Goal: Task Accomplishment & Management: Manage account settings

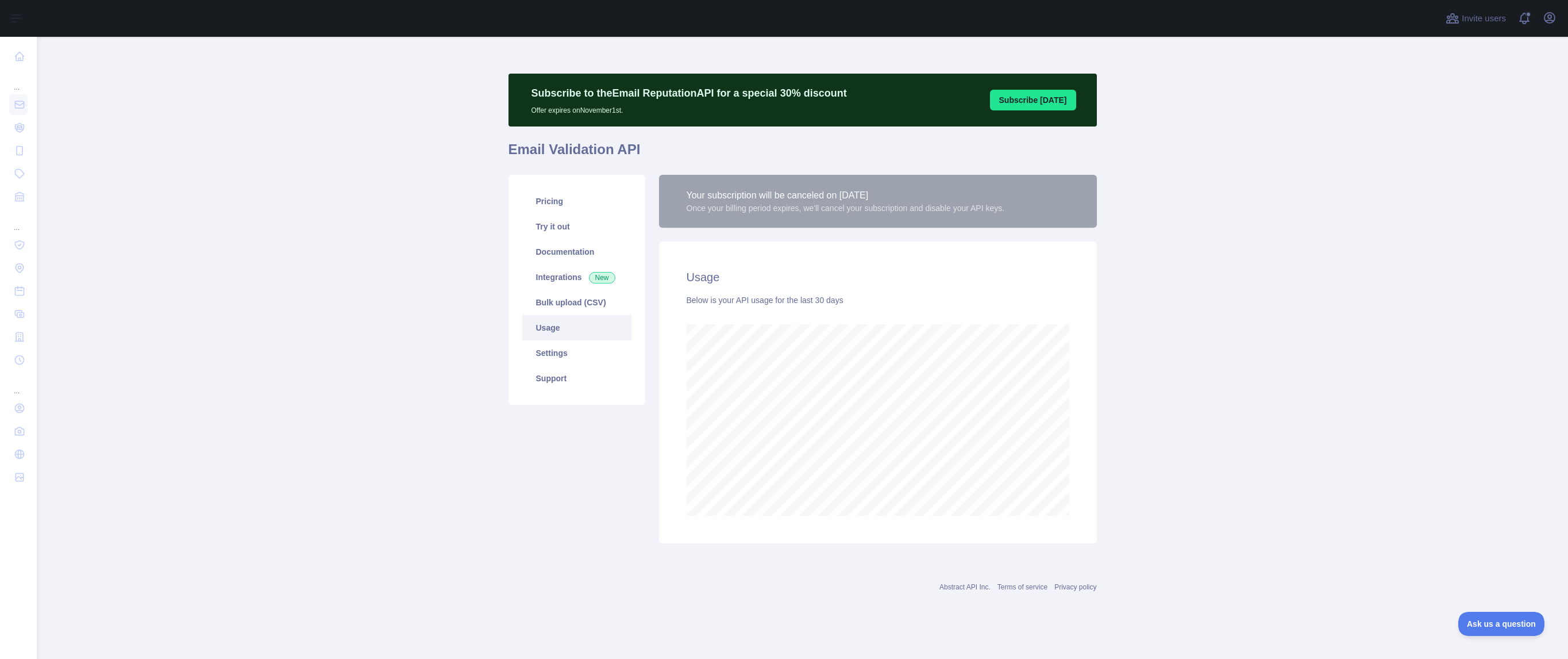
click at [550, 322] on link "Usage" at bounding box center [576, 327] width 109 height 25
click at [545, 353] on link "Settings" at bounding box center [576, 353] width 109 height 25
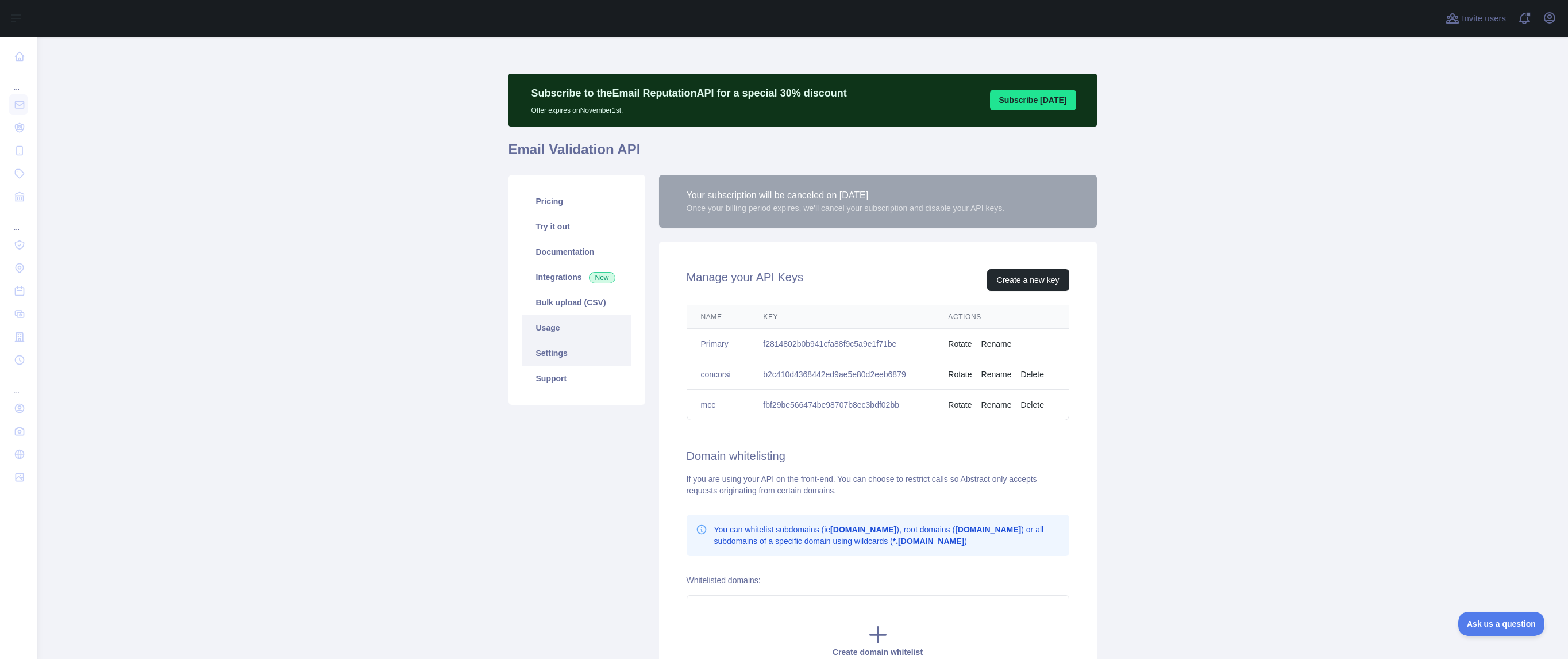
click at [547, 325] on link "Usage" at bounding box center [576, 327] width 109 height 25
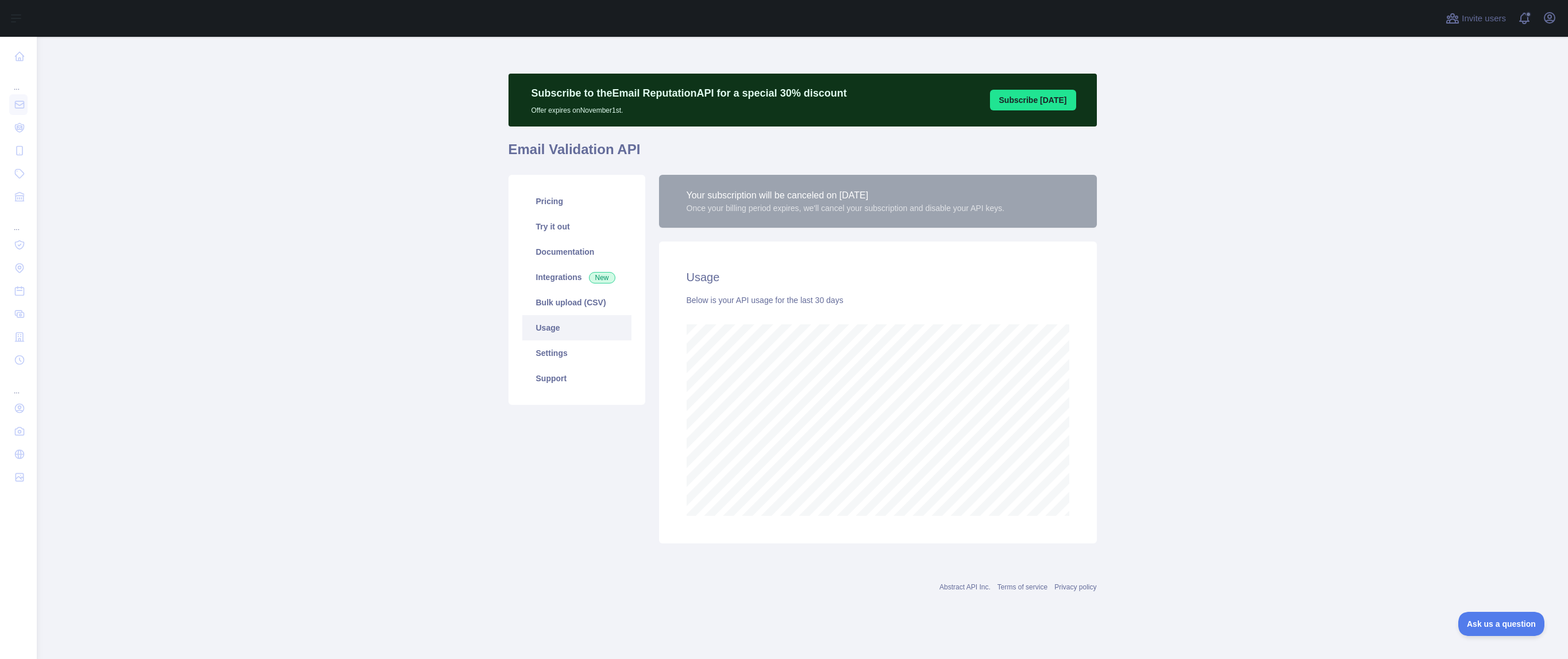
scroll to position [622, 1531]
click at [554, 198] on link "Pricing" at bounding box center [576, 201] width 109 height 25
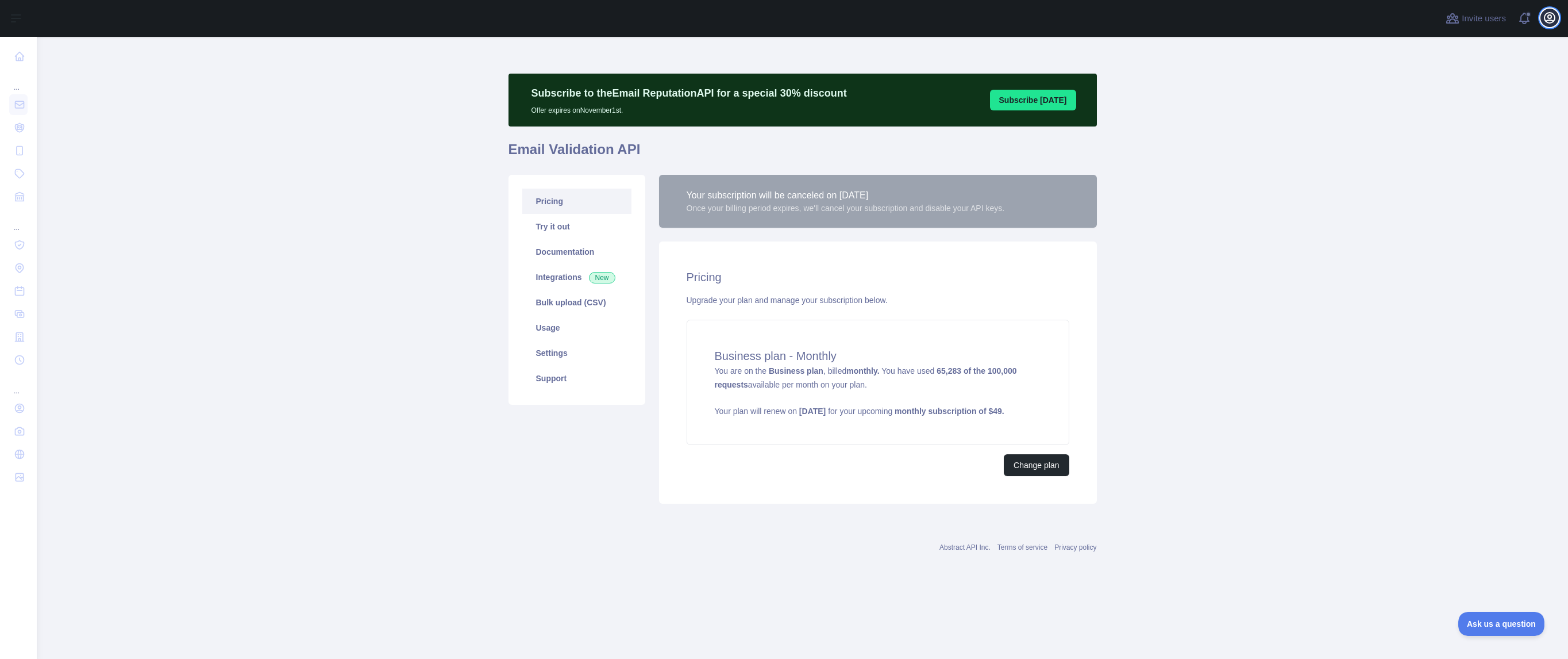
click at [1548, 21] on icon "button" at bounding box center [1549, 18] width 14 height 14
click at [1459, 120] on button "Billing" at bounding box center [1494, 124] width 128 height 21
